Goal: Book appointment/travel/reservation

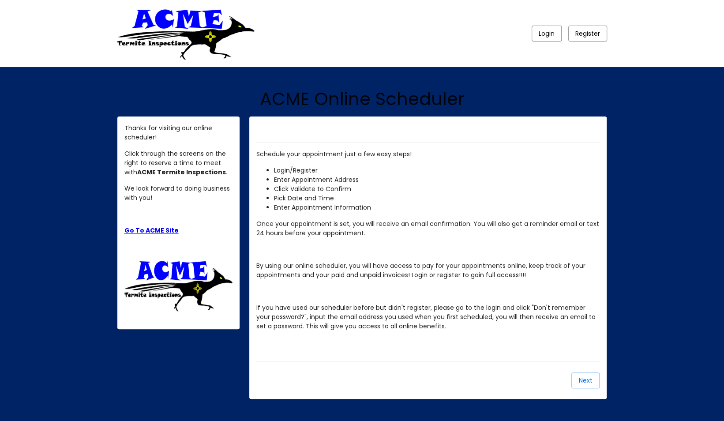
click at [153, 228] on link "Go To ACME Site" at bounding box center [151, 230] width 54 height 9
click at [588, 378] on span "Next" at bounding box center [586, 380] width 14 height 9
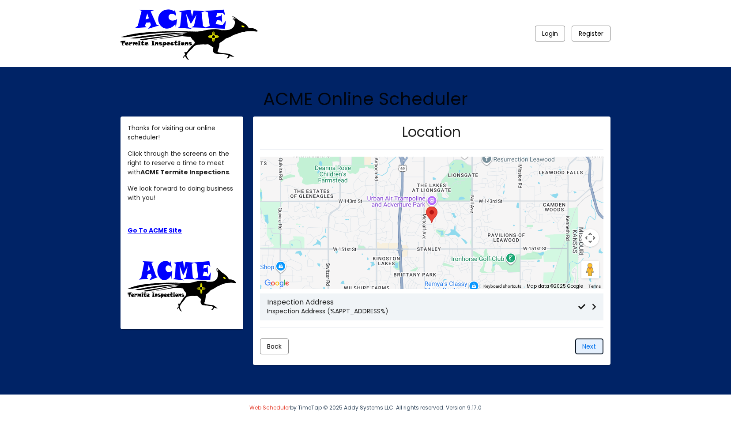
click at [591, 347] on span "Next" at bounding box center [589, 346] width 14 height 9
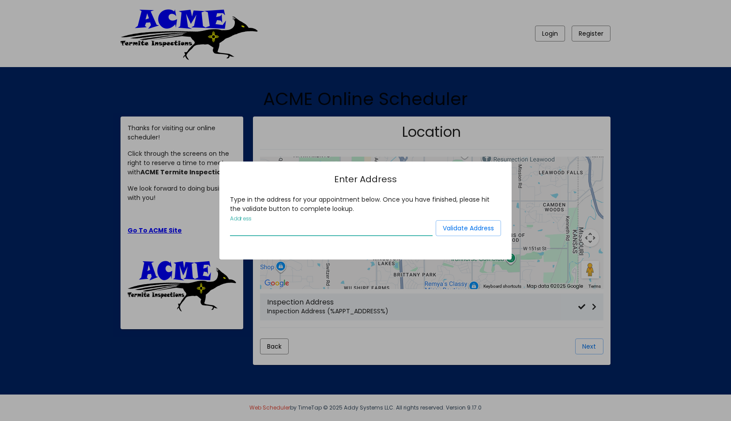
click at [359, 226] on input "Address" at bounding box center [331, 229] width 203 height 8
click at [451, 223] on button "Validate Address" at bounding box center [468, 228] width 65 height 16
click at [462, 227] on span "Validate Address" at bounding box center [468, 228] width 51 height 9
click at [235, 226] on input "3400 willow wood" at bounding box center [331, 229] width 203 height 8
type input "7400 willow wood"
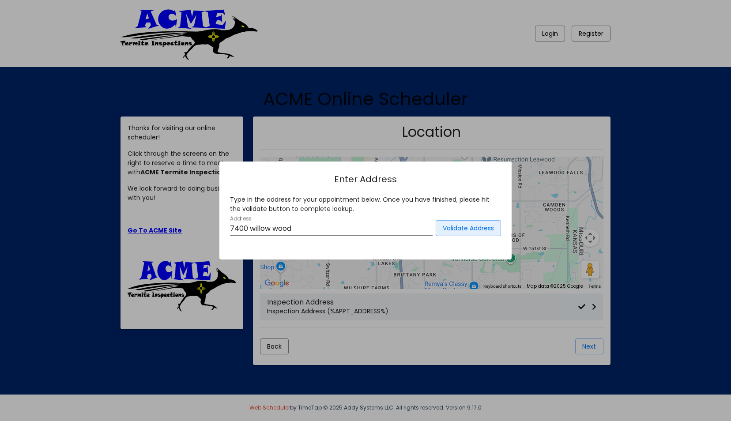
click at [458, 229] on span "Validate Address" at bounding box center [468, 228] width 51 height 9
click at [466, 226] on span "Validate Address" at bounding box center [468, 228] width 51 height 9
click at [512, 319] on div at bounding box center [365, 210] width 731 height 421
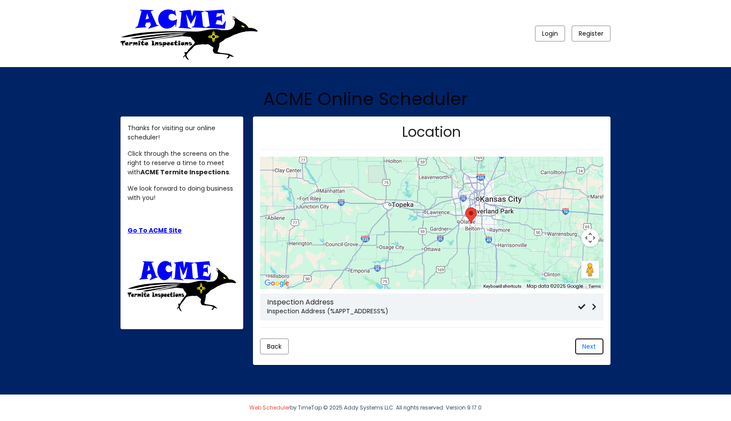
click at [602, 343] on button "Next" at bounding box center [589, 346] width 28 height 16
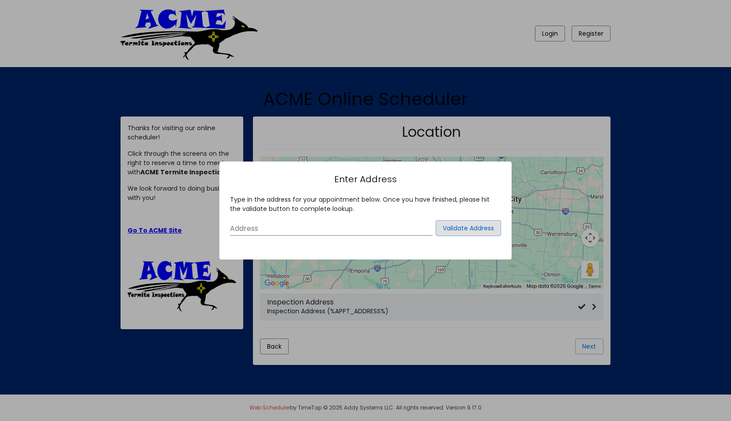
click at [297, 223] on div "Address" at bounding box center [331, 226] width 203 height 20
type input "7400 willow wood [GEOGRAPHIC_DATA] nm 87120"
click at [475, 229] on span "Validate Address" at bounding box center [468, 228] width 51 height 9
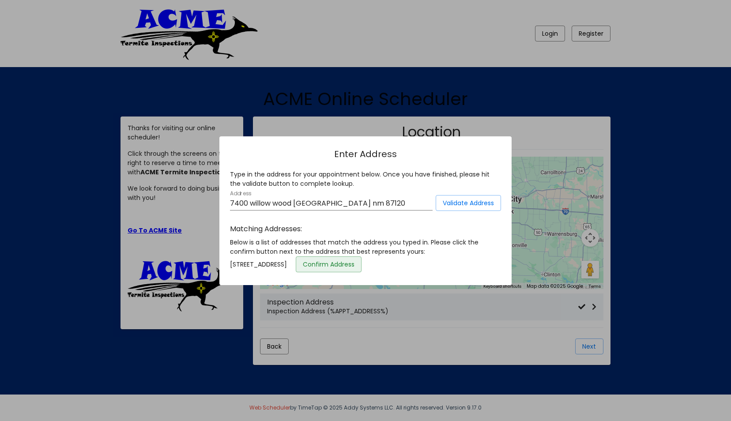
click at [354, 267] on span "Confirm Address" at bounding box center [329, 264] width 52 height 9
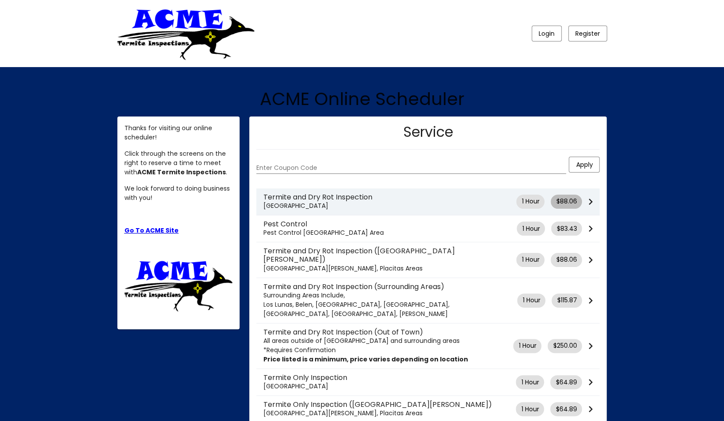
click at [571, 206] on span "$88.06" at bounding box center [566, 201] width 21 height 9
click at [530, 203] on mat-chip "1 Hour" at bounding box center [530, 202] width 28 height 14
click at [586, 203] on mat-chip-list "$88.06" at bounding box center [570, 202] width 38 height 14
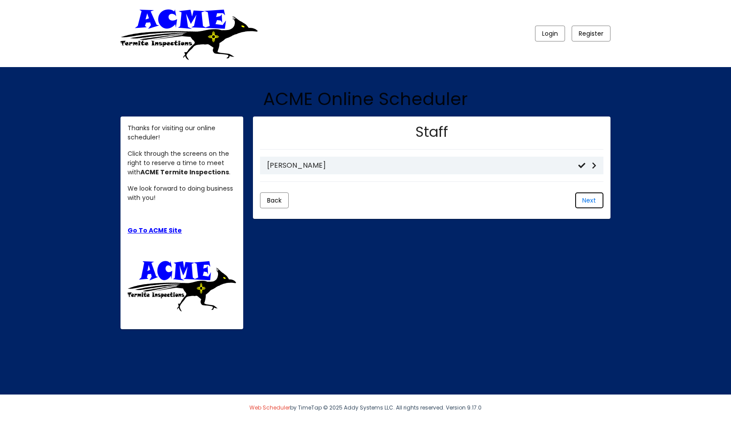
click at [593, 197] on span "Next" at bounding box center [589, 200] width 14 height 9
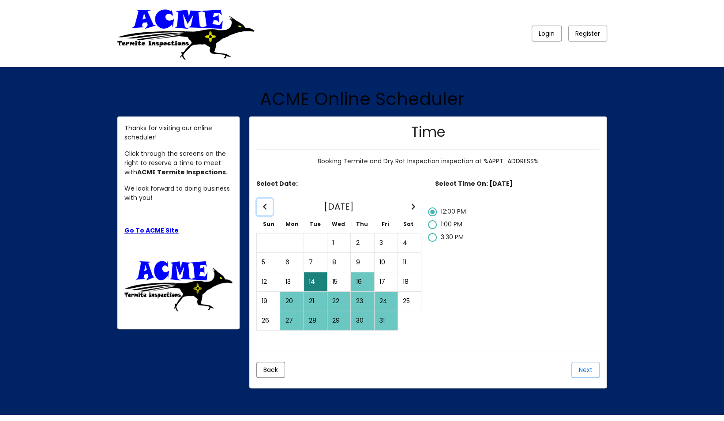
click at [263, 206] on icon "Previous Month" at bounding box center [265, 206] width 4 height 7
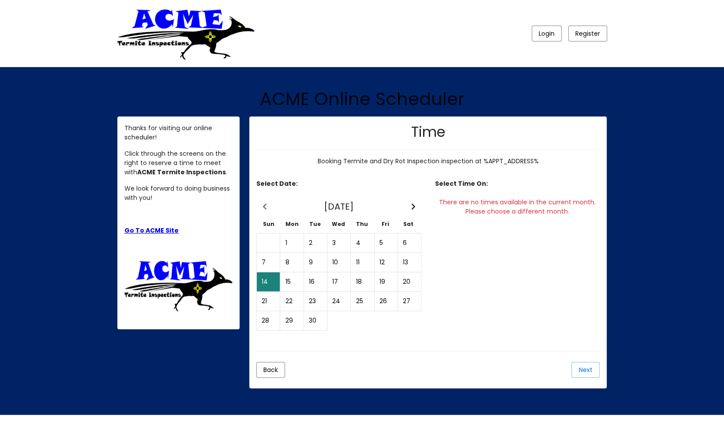
click at [288, 320] on div "29" at bounding box center [292, 321] width 22 height 18
